Goal: Task Accomplishment & Management: Complete application form

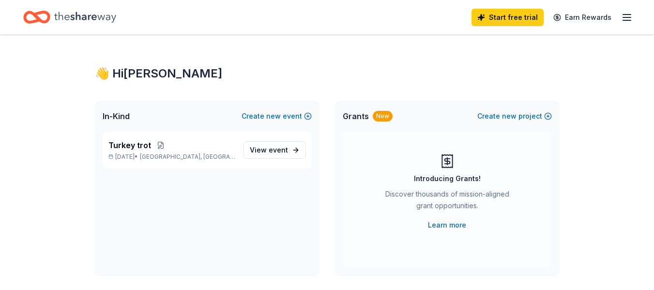
scroll to position [28, 0]
click at [130, 122] on span "In-Kind" at bounding box center [116, 116] width 27 height 12
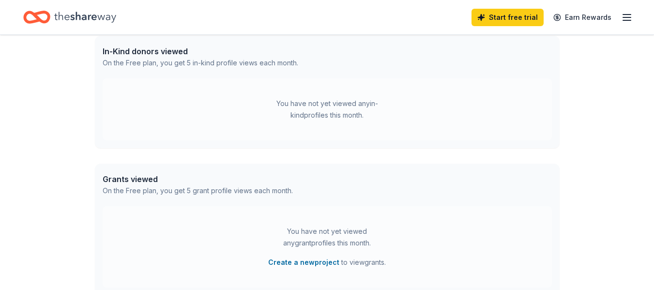
scroll to position [145, 0]
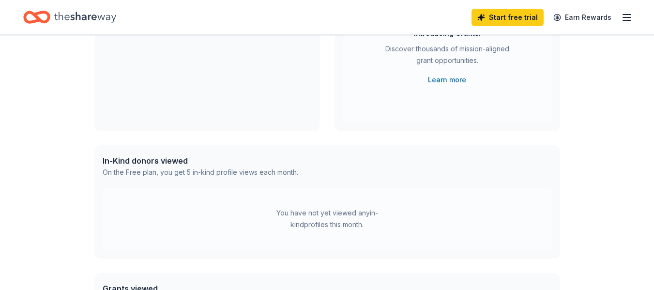
click at [625, 20] on line "button" at bounding box center [627, 20] width 8 height 0
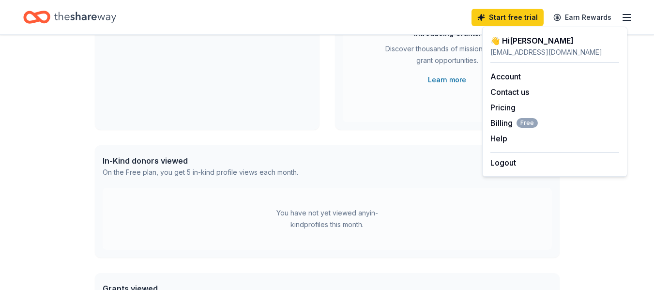
click at [91, 17] on icon "Home" at bounding box center [85, 17] width 62 height 20
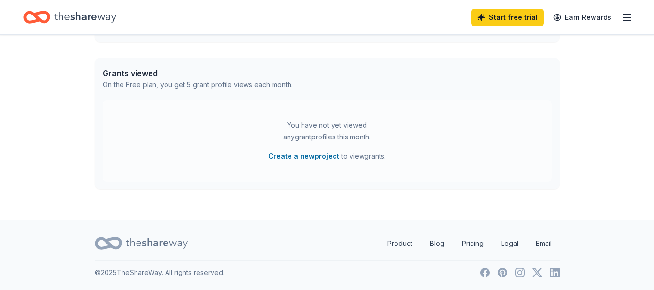
scroll to position [484, 0]
click at [621, 20] on icon "button" at bounding box center [627, 18] width 12 height 12
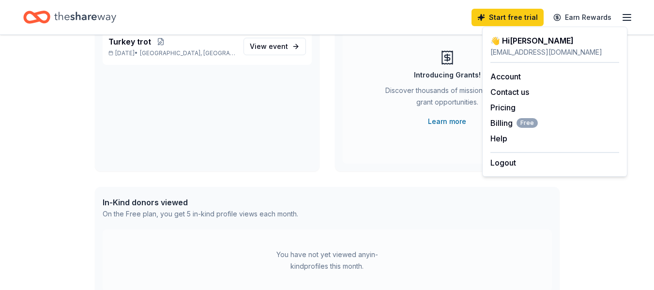
scroll to position [97, 0]
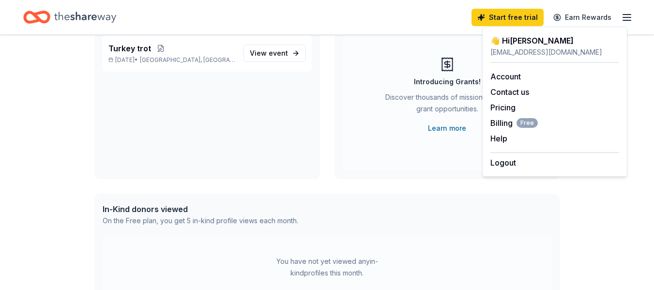
click at [171, 215] on div "In-Kind donors viewed" at bounding box center [201, 209] width 196 height 12
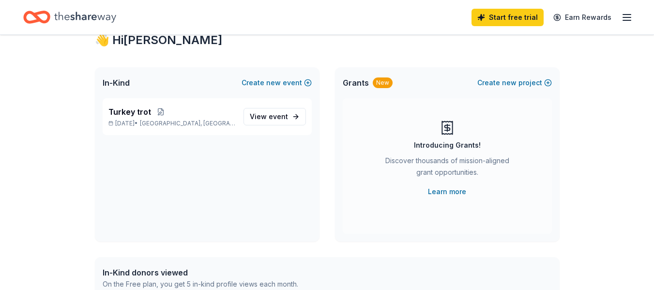
scroll to position [0, 0]
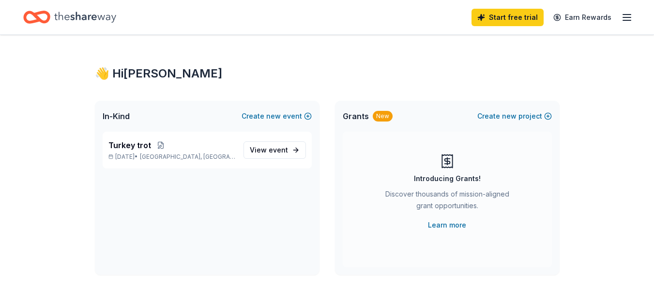
click at [116, 18] on icon "Home" at bounding box center [85, 17] width 62 height 20
click at [472, 12] on link "Start free trial" at bounding box center [508, 17] width 72 height 17
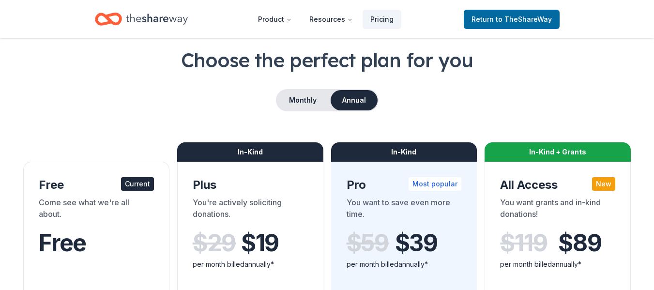
scroll to position [48, 0]
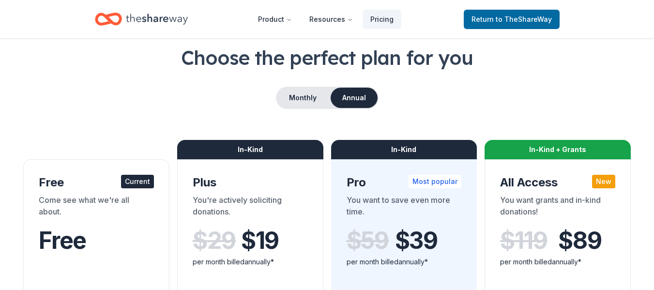
click at [93, 221] on div "Come see what we're all about." at bounding box center [96, 207] width 115 height 27
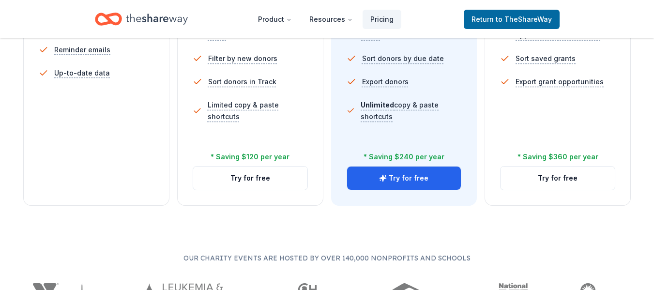
scroll to position [436, 0]
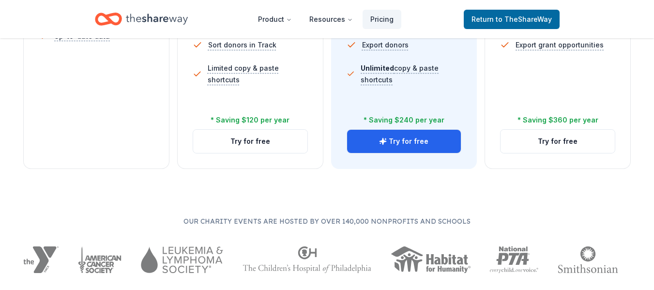
click at [431, 153] on button "Try for free" at bounding box center [404, 141] width 114 height 23
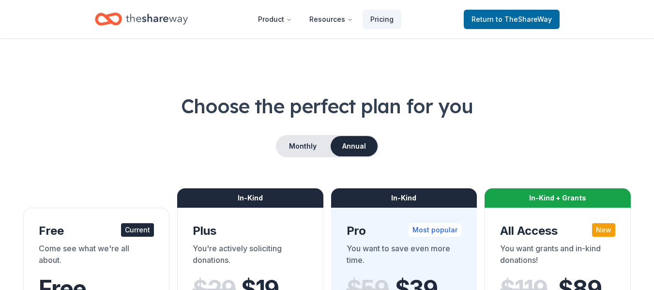
click at [183, 29] on icon "Home" at bounding box center [157, 19] width 62 height 20
click at [496, 18] on span "to TheShareWay" at bounding box center [524, 19] width 56 height 8
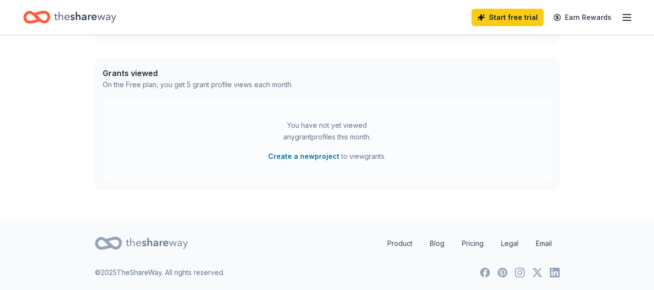
scroll to position [484, 0]
click at [314, 151] on button "Create a new project" at bounding box center [303, 157] width 71 height 12
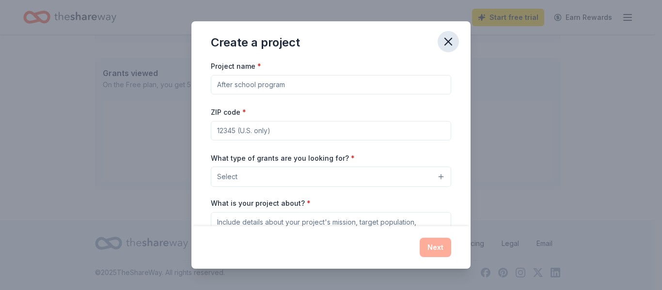
click at [459, 46] on button "button" at bounding box center [447, 41] width 21 height 21
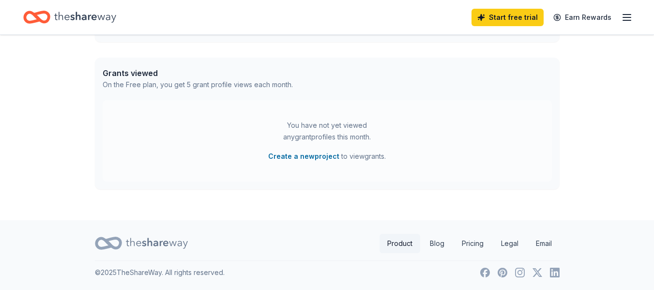
click at [380, 234] on link "Product" at bounding box center [400, 243] width 41 height 19
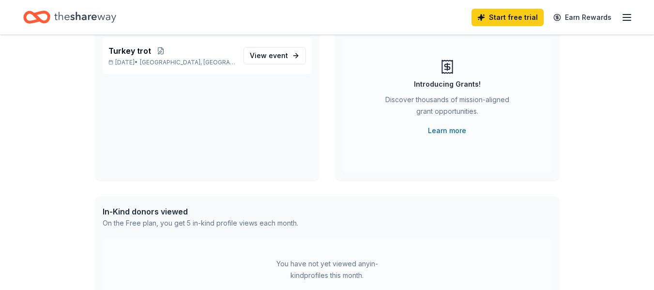
scroll to position [97, 0]
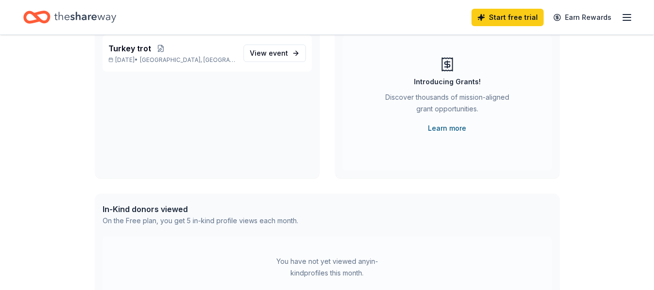
click at [444, 134] on link "Learn more" at bounding box center [447, 129] width 38 height 12
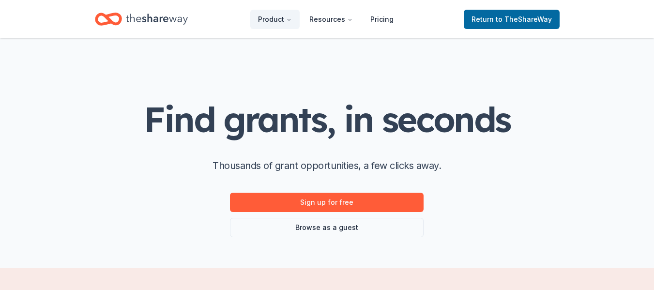
click at [177, 15] on icon "Home" at bounding box center [157, 19] width 62 height 20
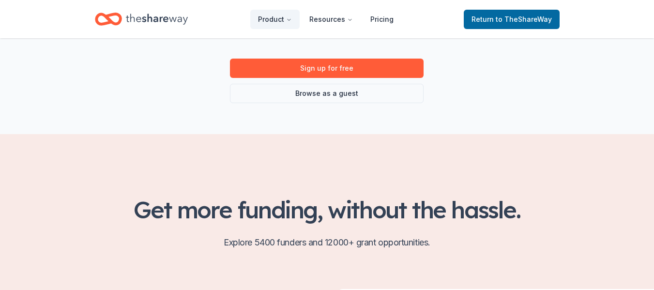
scroll to position [145, 0]
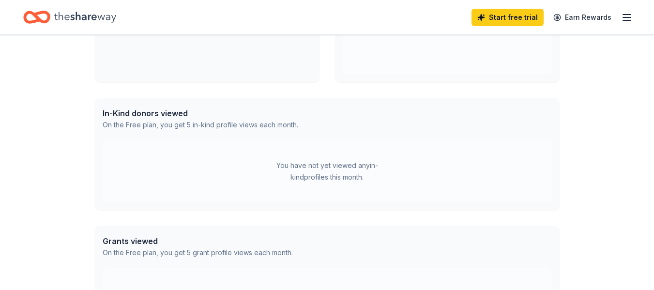
scroll to position [194, 0]
click at [214, 130] on div "On the Free plan, you get 5 in-kind profile views each month." at bounding box center [201, 124] width 196 height 12
click at [210, 118] on div "In-Kind donors viewed" at bounding box center [201, 113] width 196 height 12
click at [363, 182] on div "You have not yet viewed any in-kind profiles this month." at bounding box center [327, 170] width 121 height 23
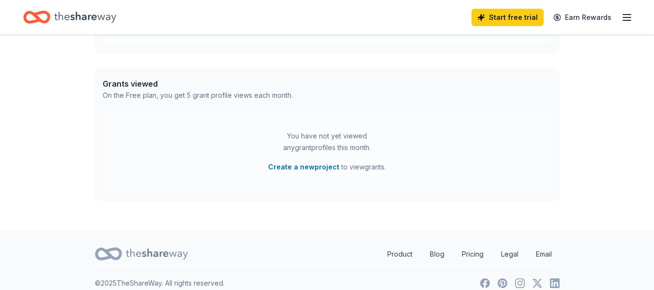
scroll to position [387, 0]
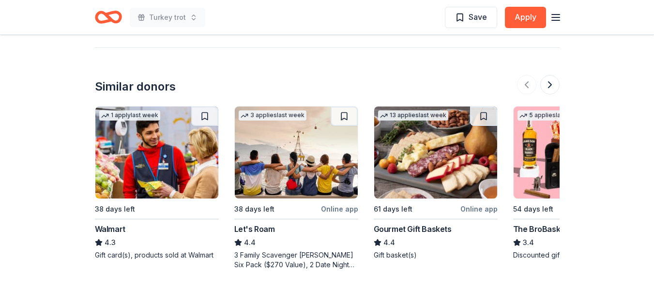
scroll to position [1310, 0]
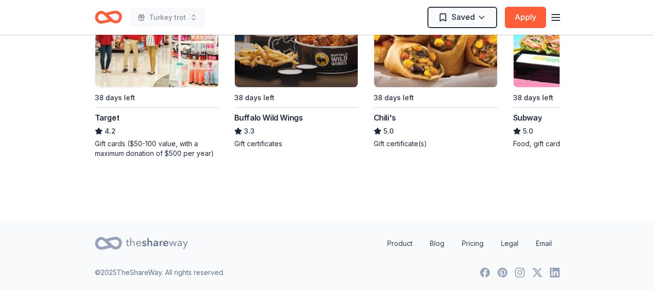
scroll to position [1262, 0]
click at [303, 123] on div "Buffalo Wild Wings" at bounding box center [268, 118] width 69 height 12
click at [497, 87] on img at bounding box center [435, 41] width 123 height 92
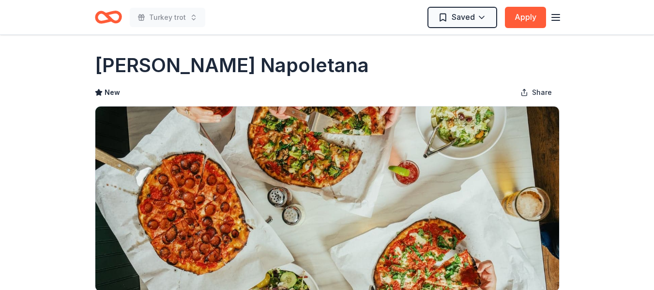
scroll to position [0, 0]
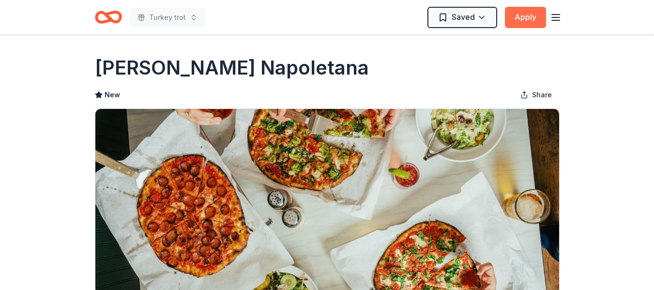
click at [523, 16] on button "Apply" at bounding box center [525, 17] width 41 height 21
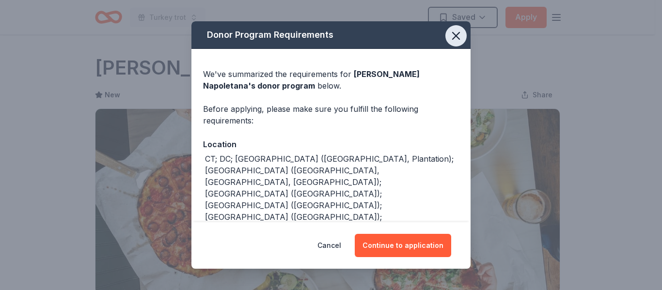
click at [459, 37] on icon "button" at bounding box center [455, 35] width 7 height 7
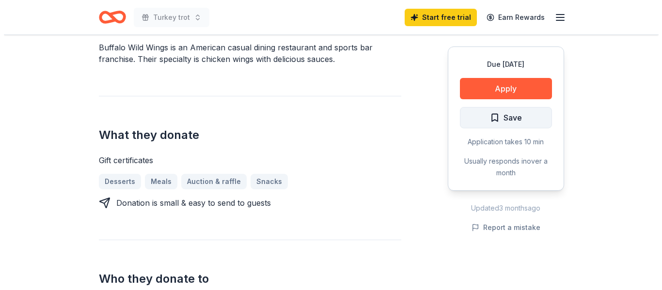
scroll to position [291, 0]
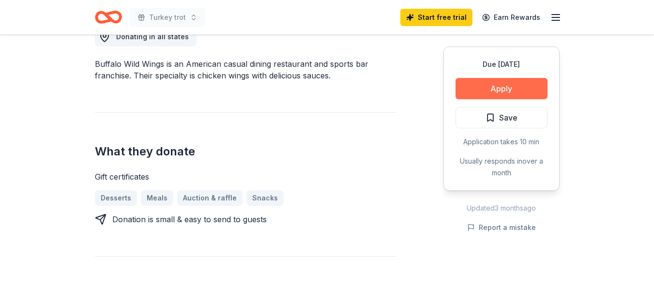
click at [478, 99] on button "Apply" at bounding box center [502, 88] width 92 height 21
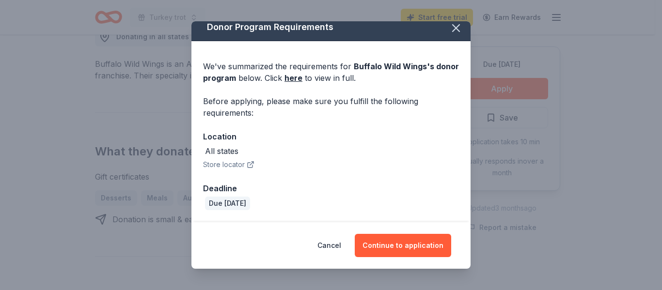
scroll to position [75, 0]
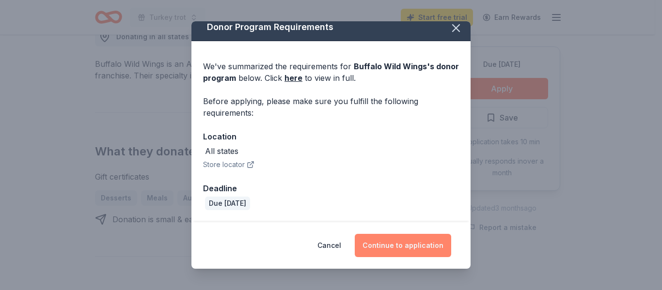
click at [439, 249] on button "Continue to application" at bounding box center [403, 245] width 96 height 23
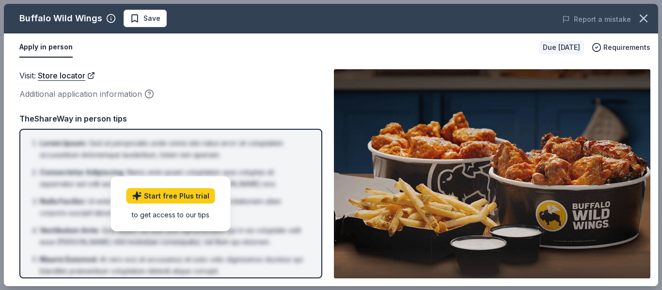
click at [213, 133] on div "Visit : Store locator Additional application information TheShareWay in person …" at bounding box center [170, 173] width 303 height 209
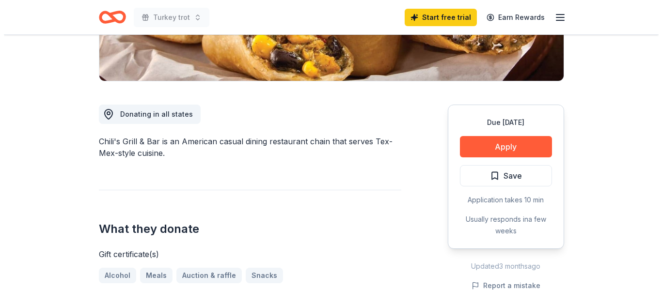
scroll to position [242, 0]
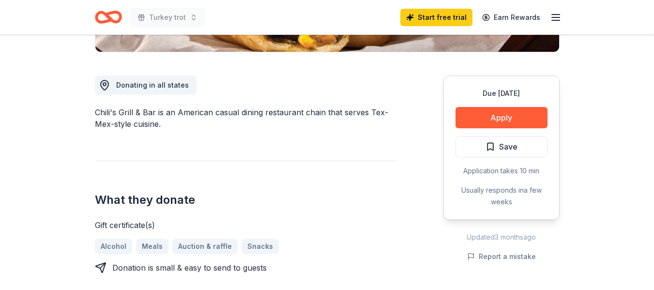
click at [489, 128] on button "Apply" at bounding box center [502, 117] width 92 height 21
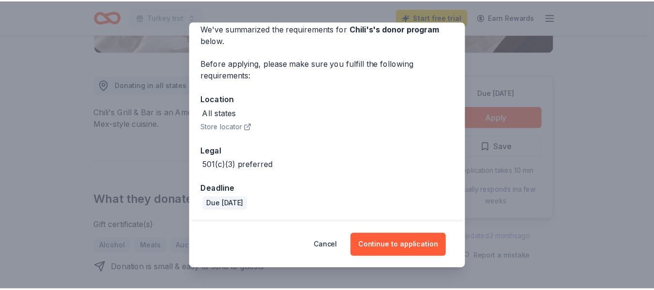
scroll to position [122, 0]
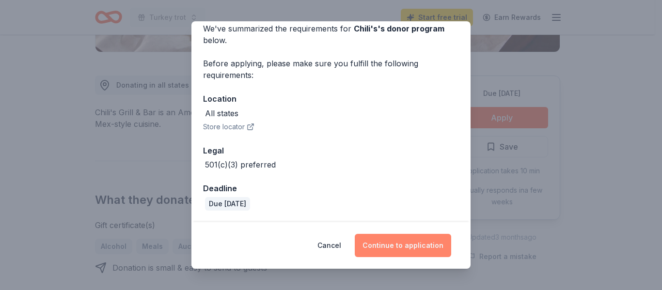
click at [418, 239] on button "Continue to application" at bounding box center [403, 245] width 96 height 23
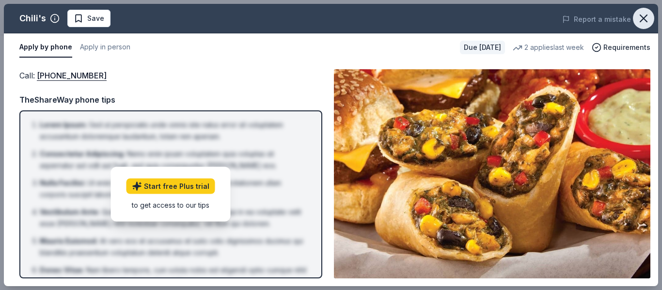
click at [648, 15] on button "button" at bounding box center [643, 18] width 21 height 21
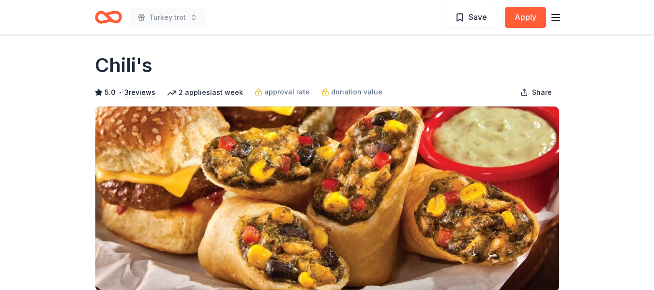
scroll to position [0, 0]
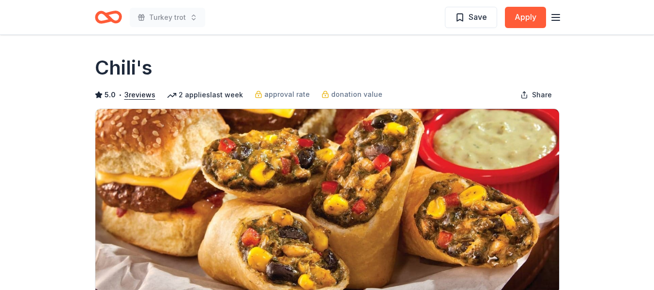
click at [121, 12] on icon "Home" at bounding box center [108, 17] width 27 height 23
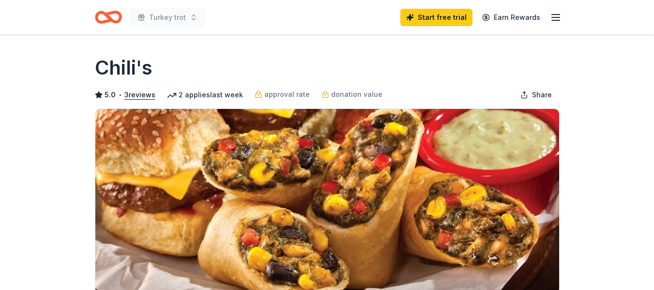
click at [552, 20] on icon "button" at bounding box center [556, 18] width 12 height 12
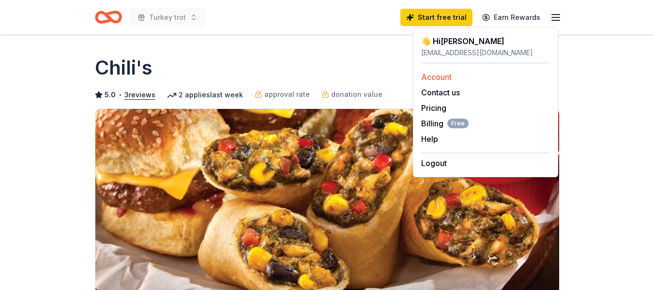
click at [439, 82] on link "Account" at bounding box center [436, 77] width 31 height 10
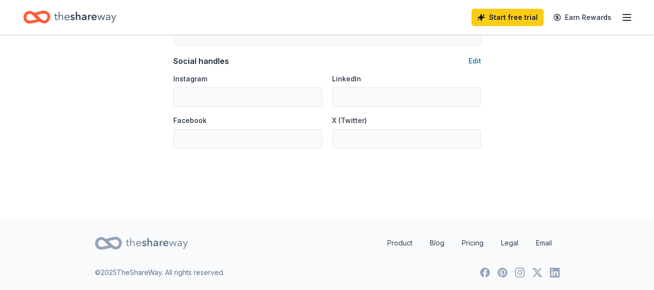
scroll to position [823, 0]
click at [40, 16] on icon "Home" at bounding box center [32, 17] width 15 height 10
